Goal: Information Seeking & Learning: Learn about a topic

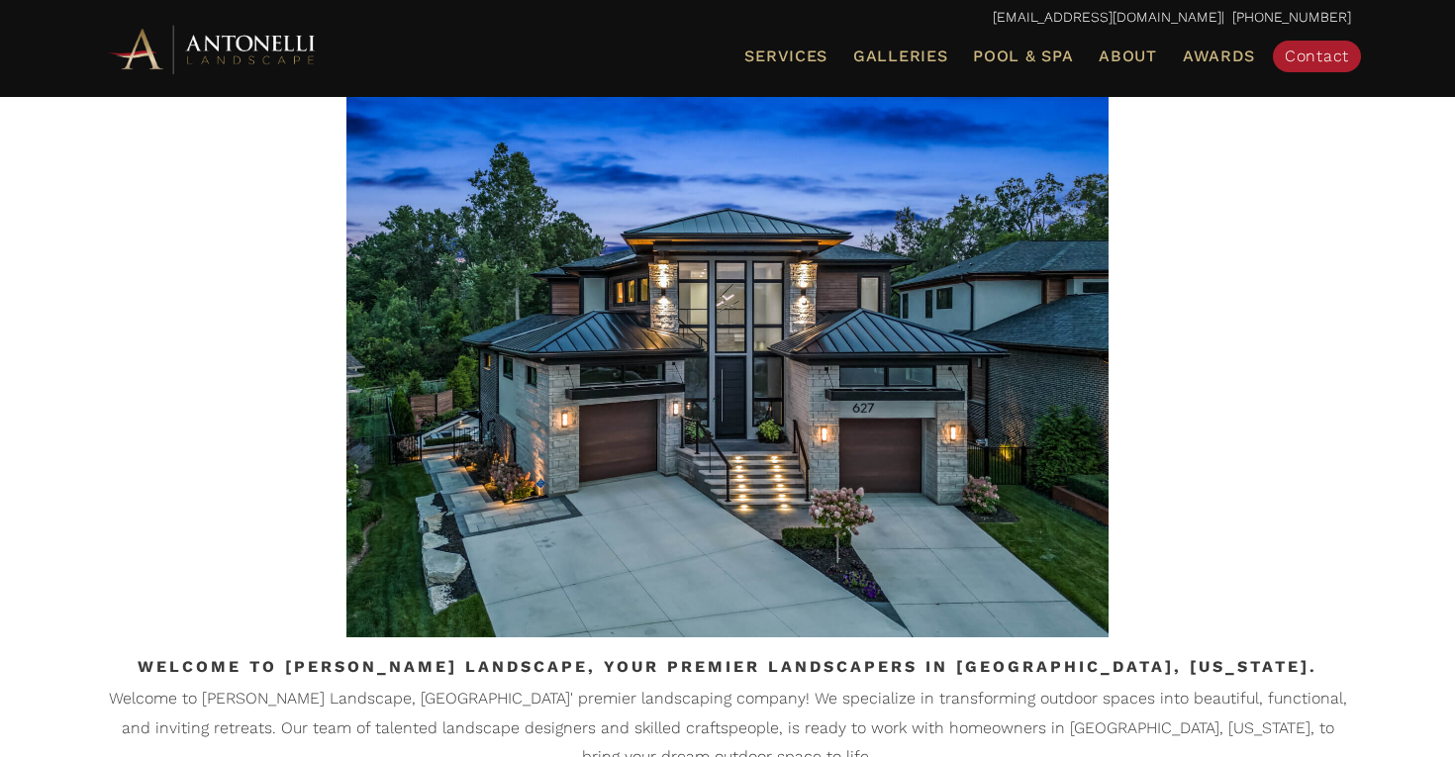
scroll to position [699, 0]
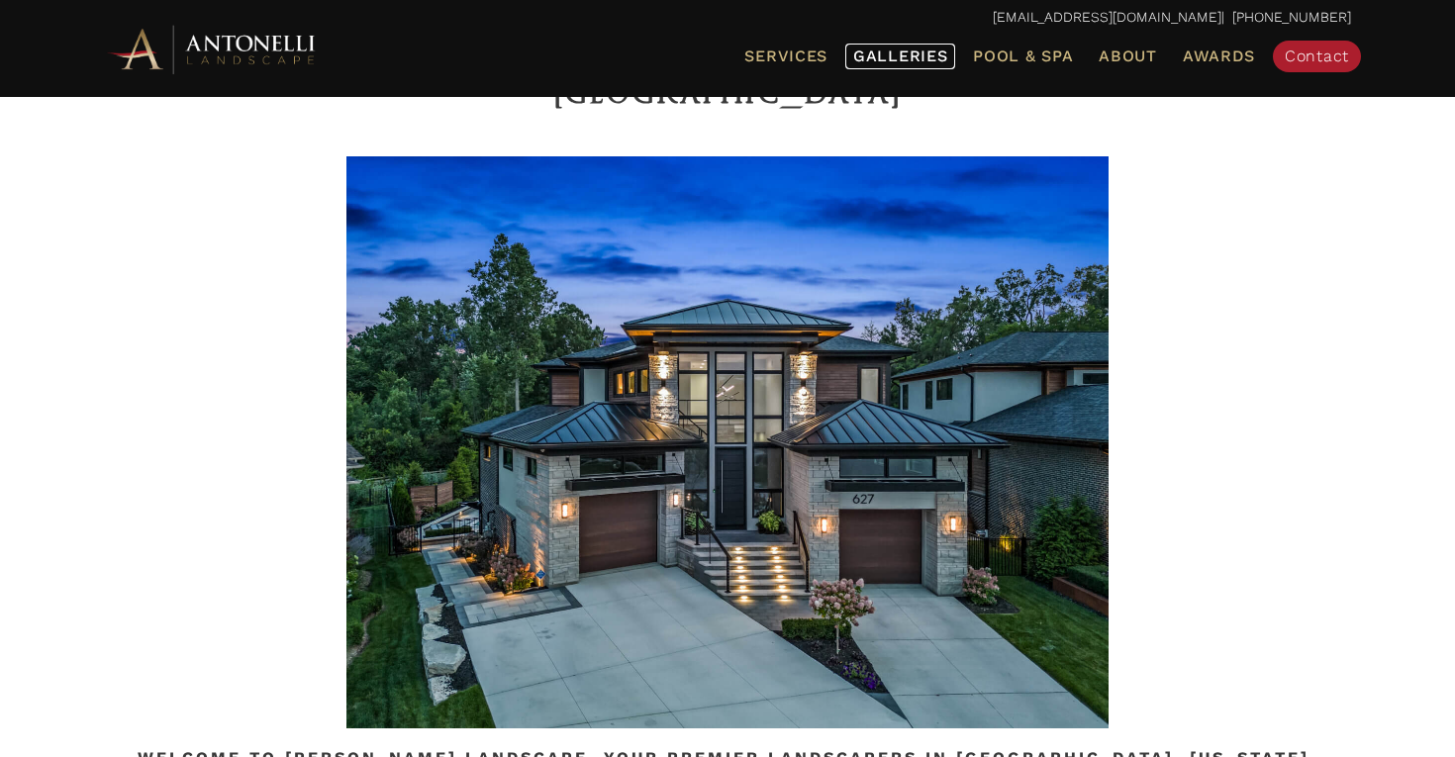
click at [883, 57] on span "Galleries" at bounding box center [900, 56] width 94 height 19
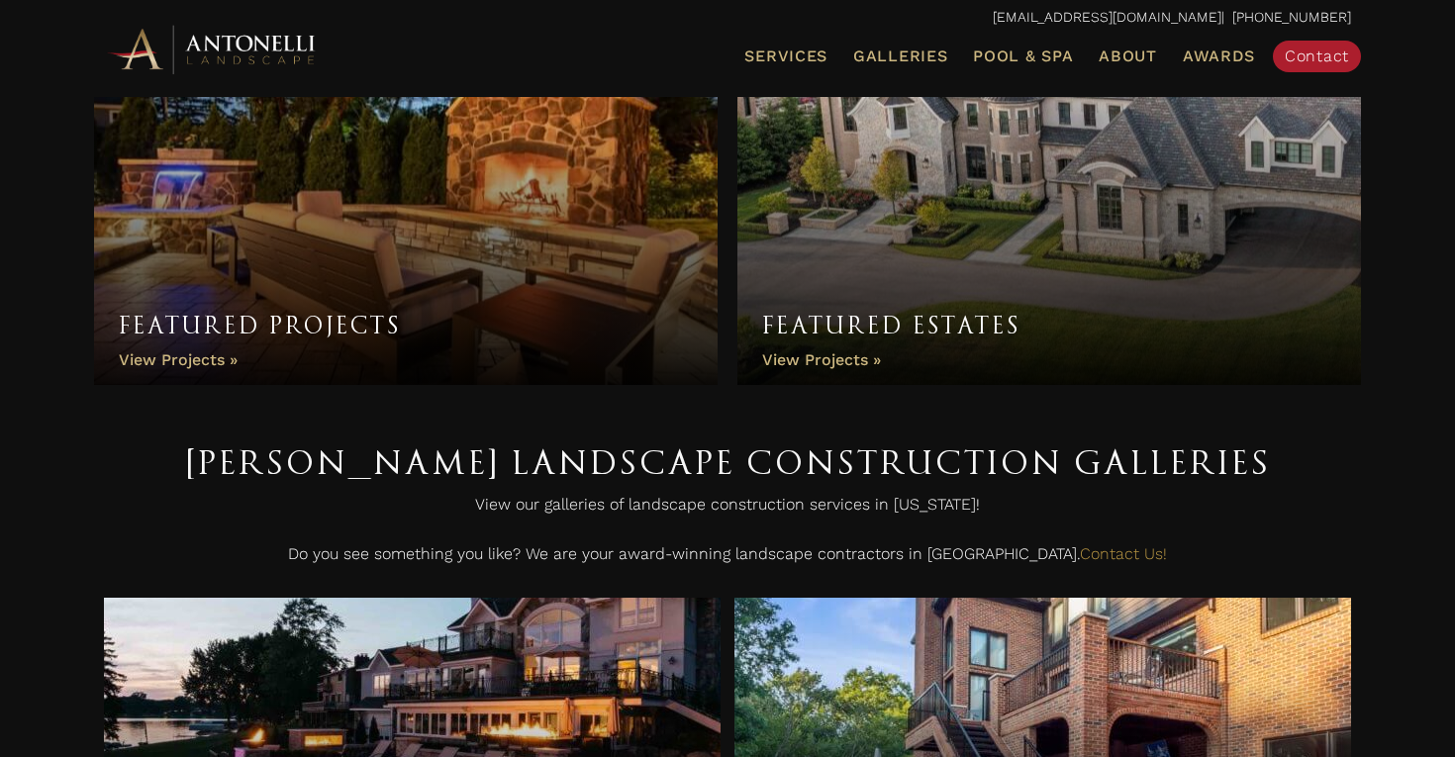
scroll to position [18, 0]
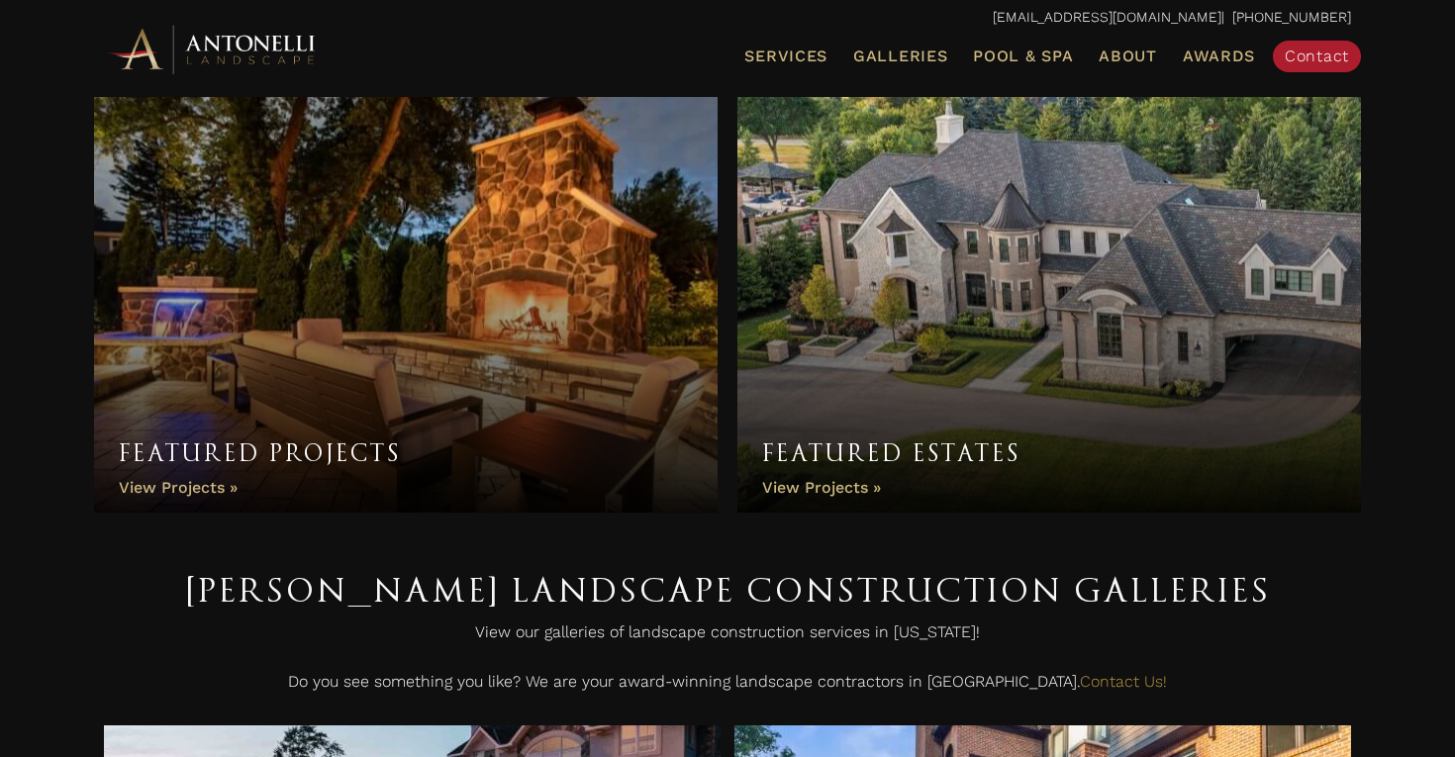
click at [209, 480] on link "Featured Projects" at bounding box center [406, 305] width 624 height 416
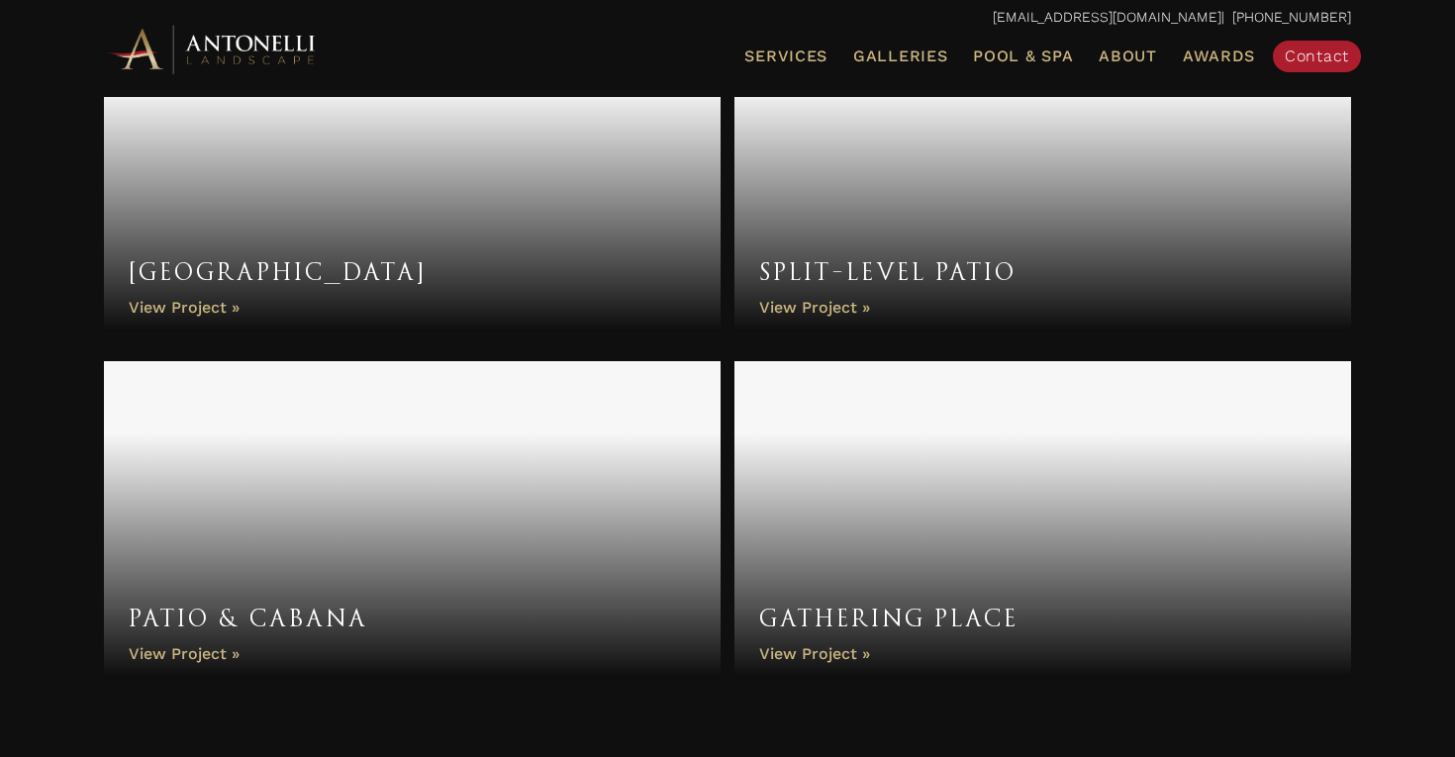
scroll to position [2854, 0]
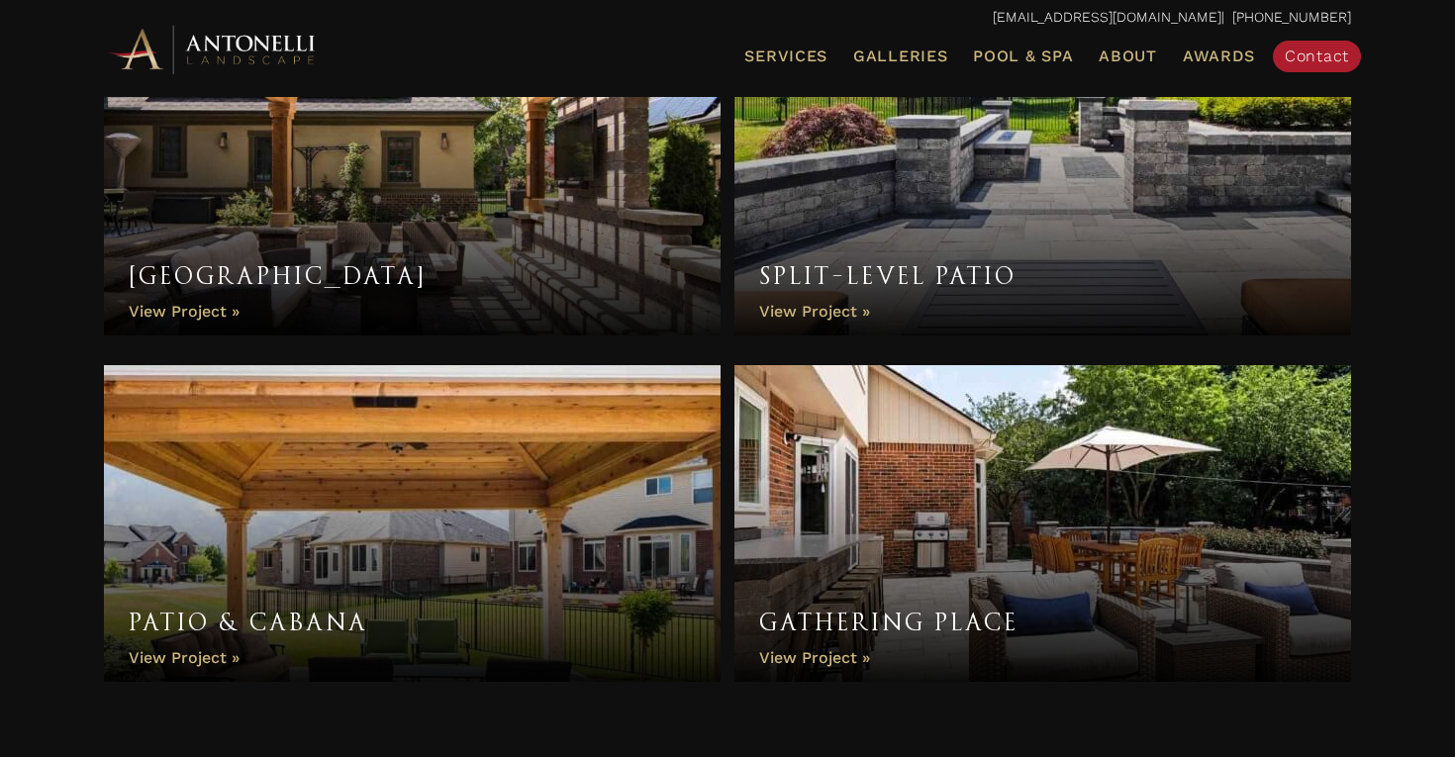
click at [179, 659] on link "Patio & Cabana" at bounding box center [412, 523] width 617 height 317
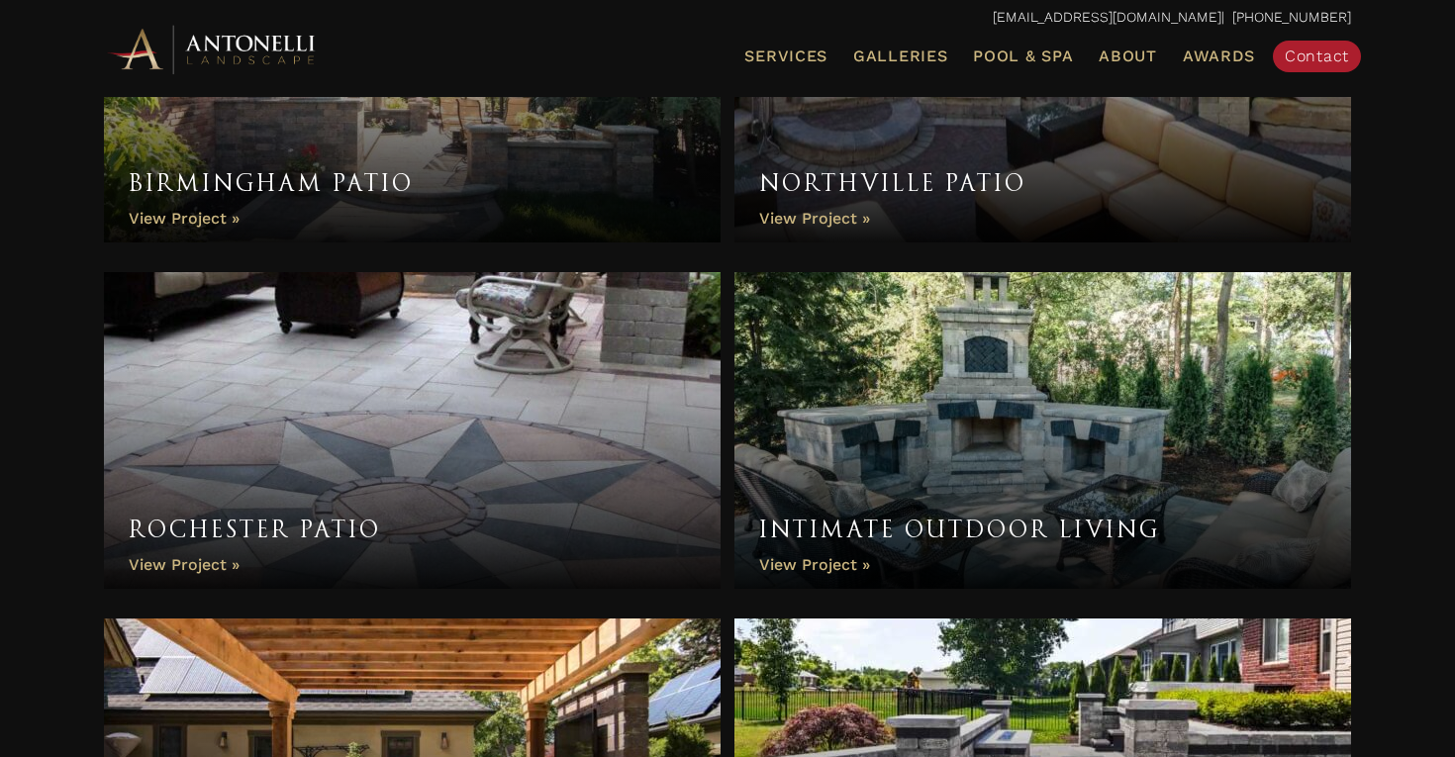
scroll to position [2245, 0]
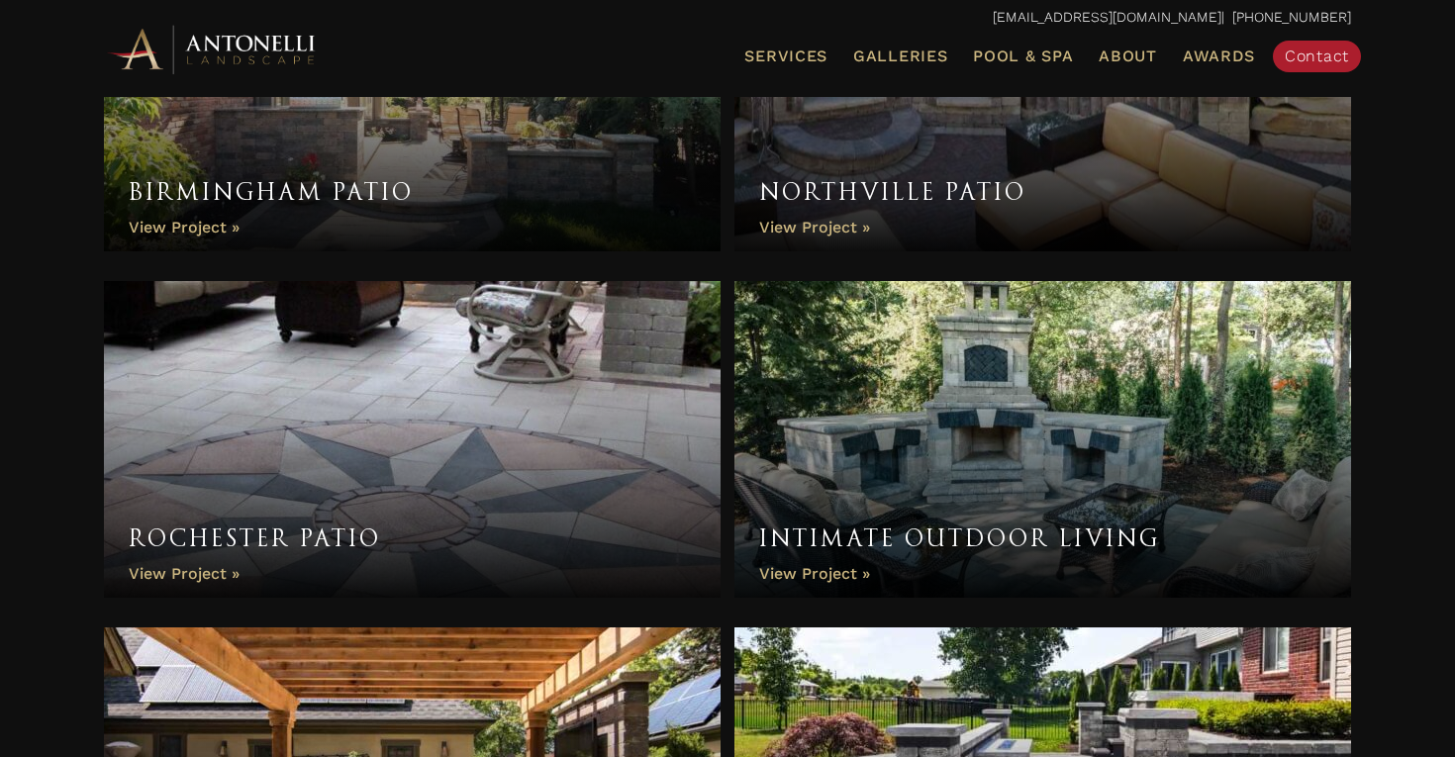
click at [834, 562] on link "Intimate Outdoor Living" at bounding box center [1043, 439] width 617 height 317
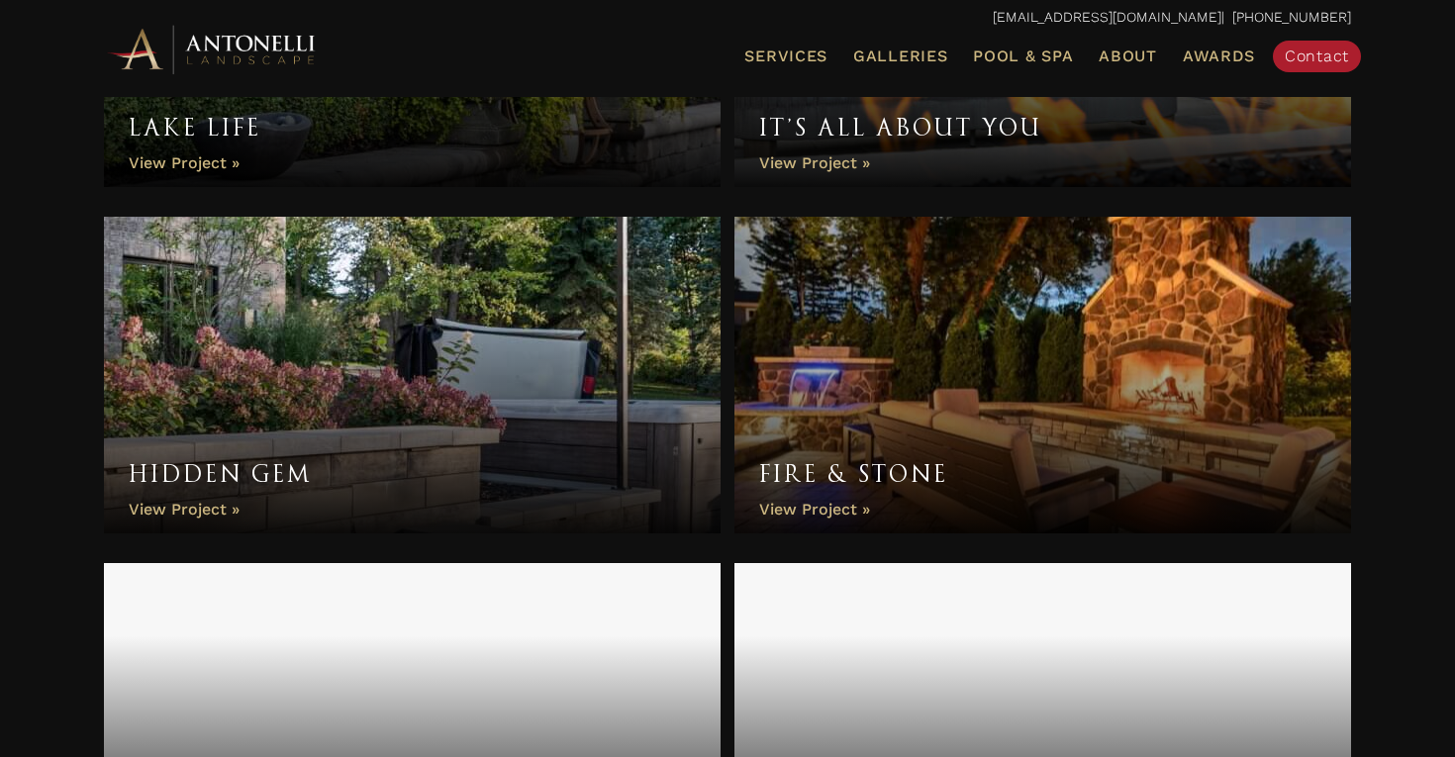
scroll to position [578, 0]
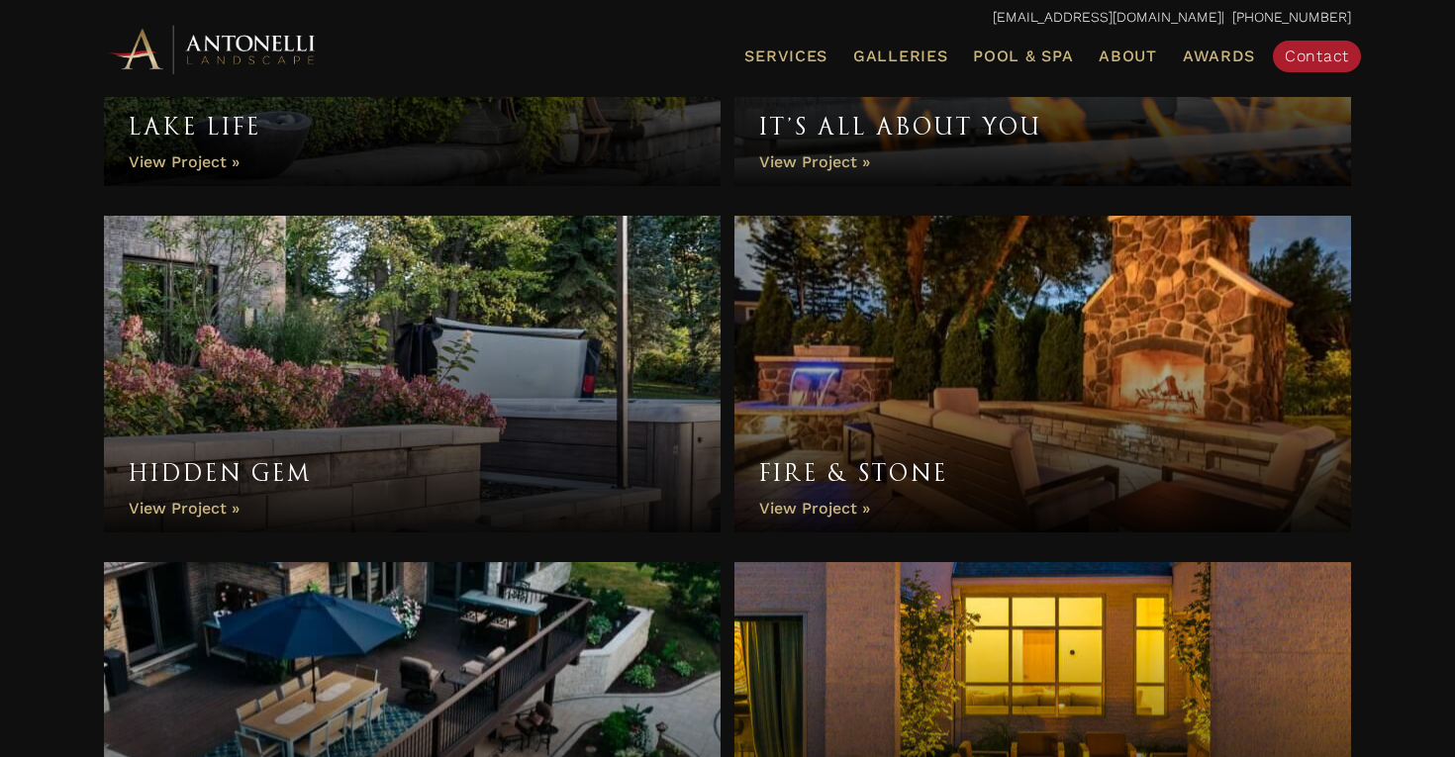
click at [853, 495] on link "Fire & Stone" at bounding box center [1043, 374] width 617 height 317
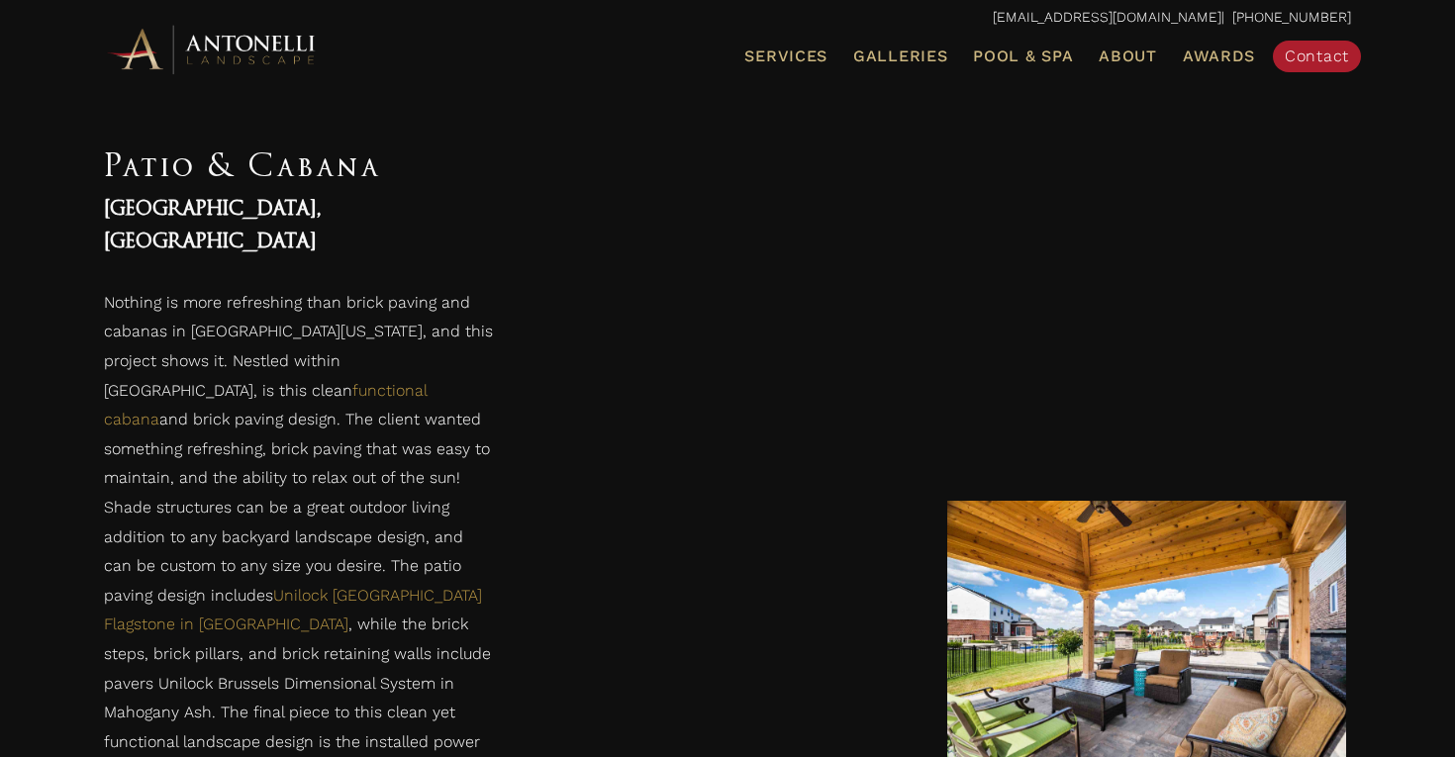
scroll to position [1181, 0]
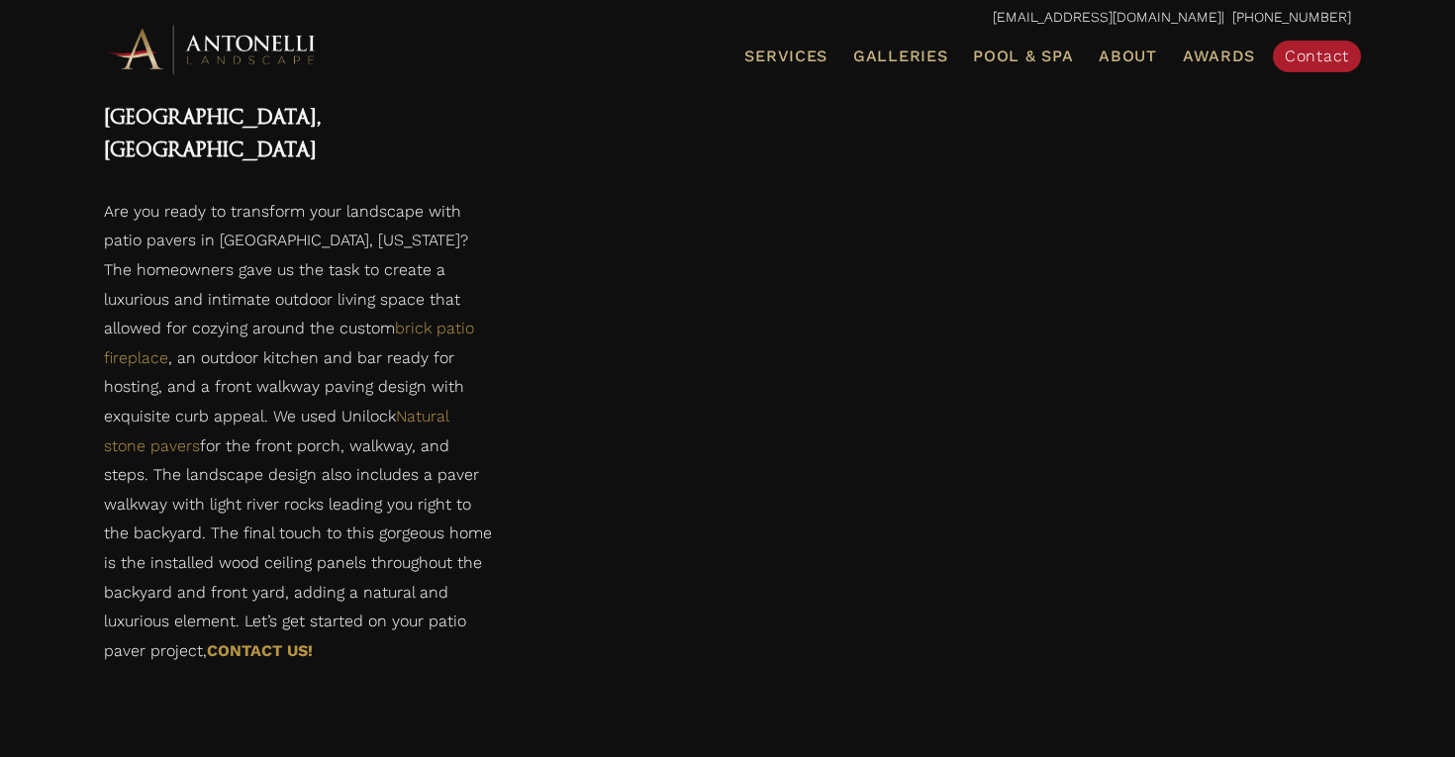
scroll to position [2668, 0]
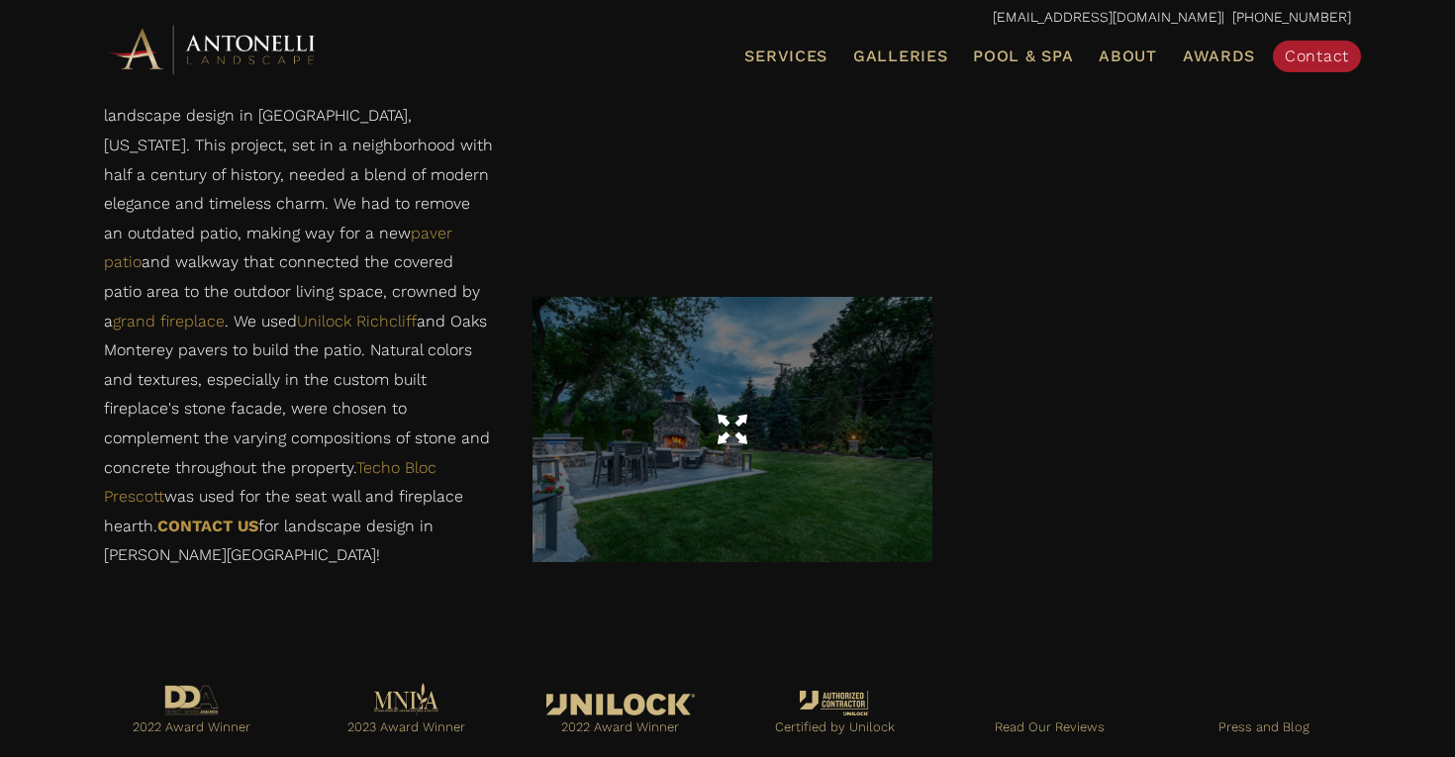
scroll to position [2879, 0]
